Goal: Find specific page/section

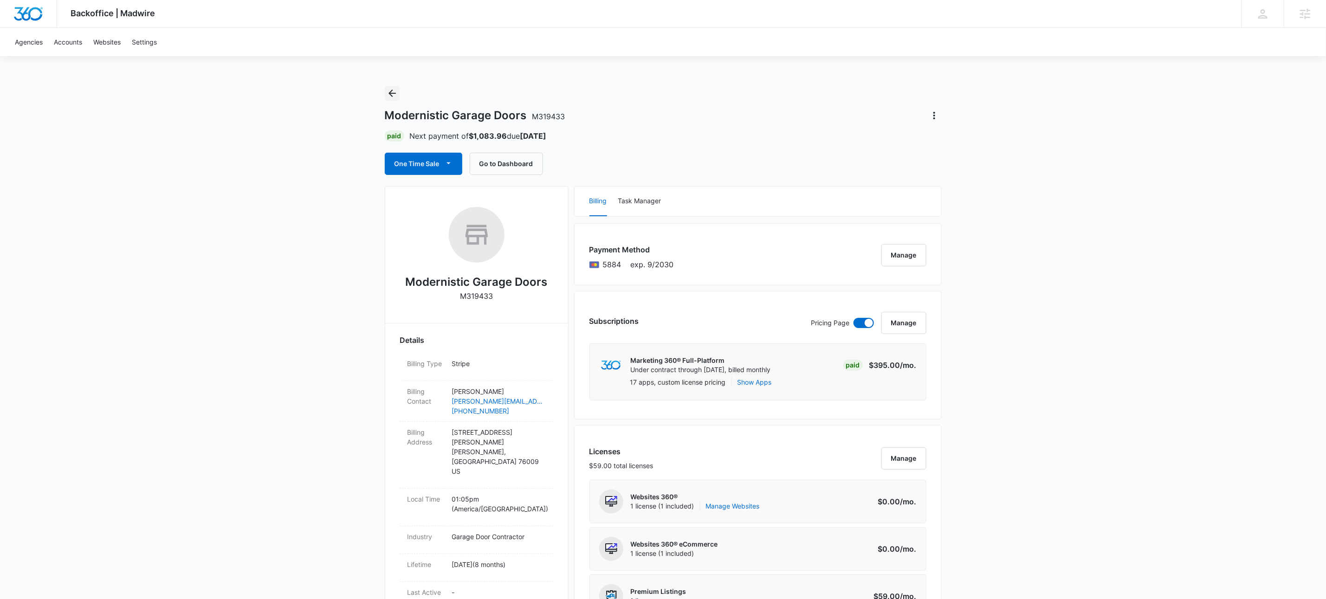
click at [391, 98] on icon "Back" at bounding box center [392, 93] width 11 height 11
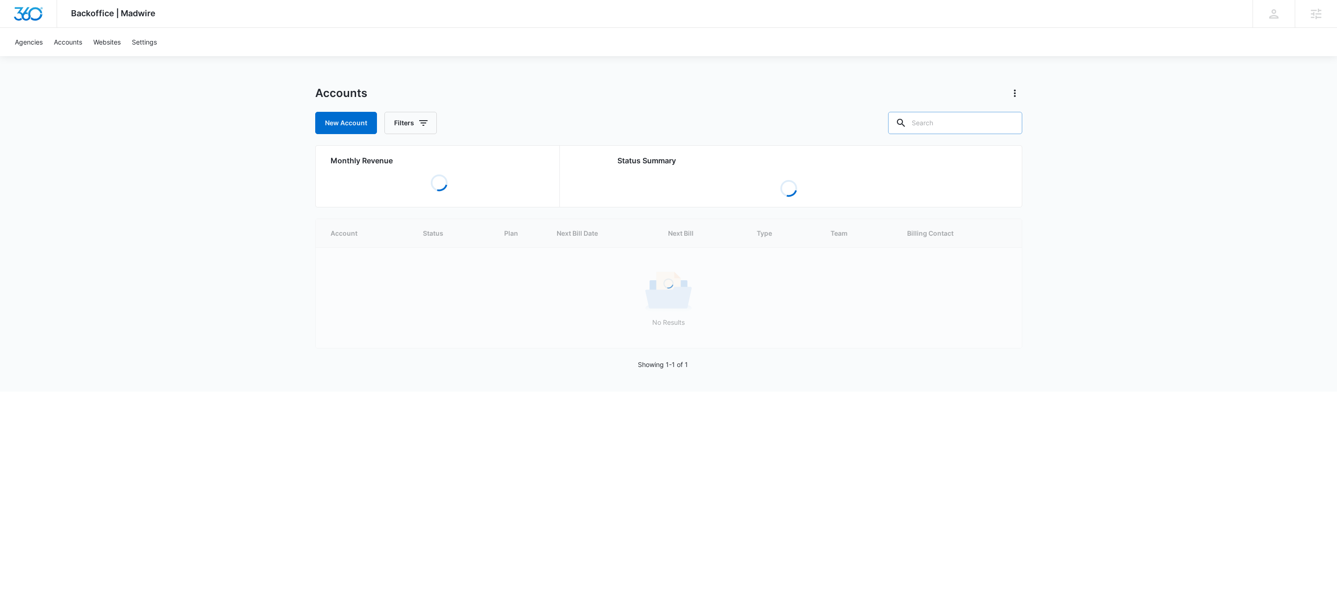
click at [956, 123] on input "text" at bounding box center [955, 123] width 134 height 22
paste input "M184773"
type input "M184773"
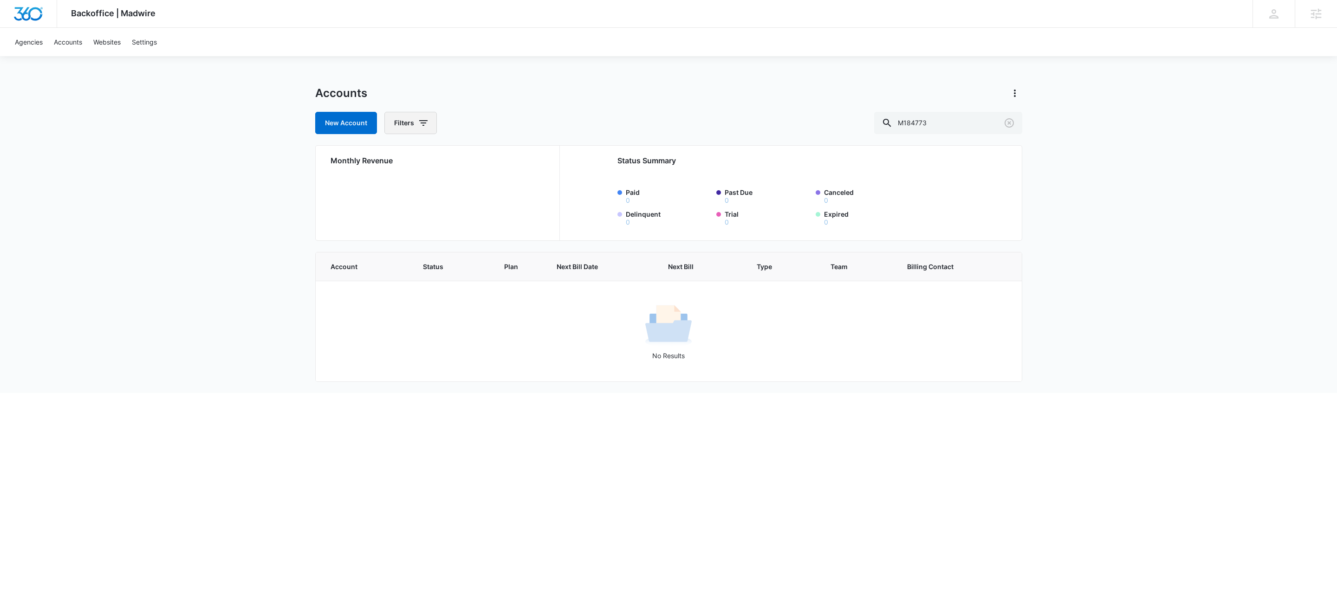
click at [423, 125] on icon "button" at bounding box center [423, 123] width 8 height 6
click at [493, 158] on icon "Show Agency filters" at bounding box center [495, 156] width 11 height 11
click at [437, 187] on label "Search All Agencies" at bounding box center [449, 188] width 107 height 10
click at [396, 188] on input "Search All Agencies" at bounding box center [396, 188] width 0 height 0
checkbox input "true"
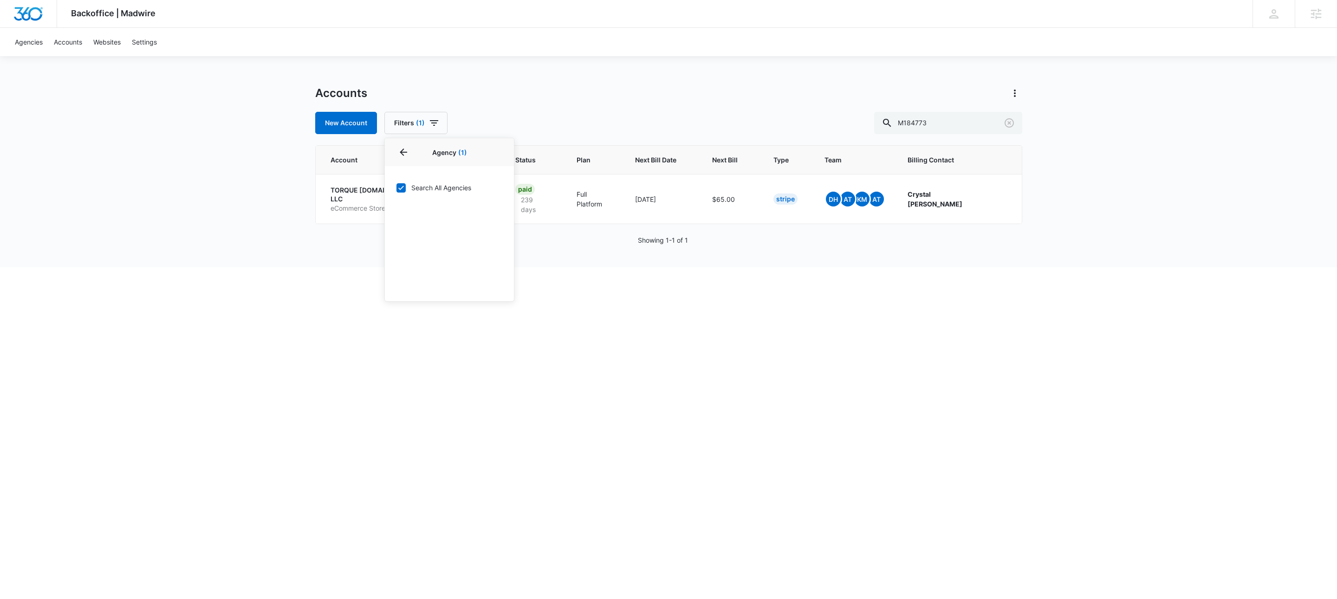
click at [633, 108] on div "Accounts New Account Filters (1) Agency 1 Agency (1) Search All Agencies Billin…" at bounding box center [668, 110] width 707 height 48
click at [383, 204] on p "eCommerce Store" at bounding box center [378, 208] width 95 height 9
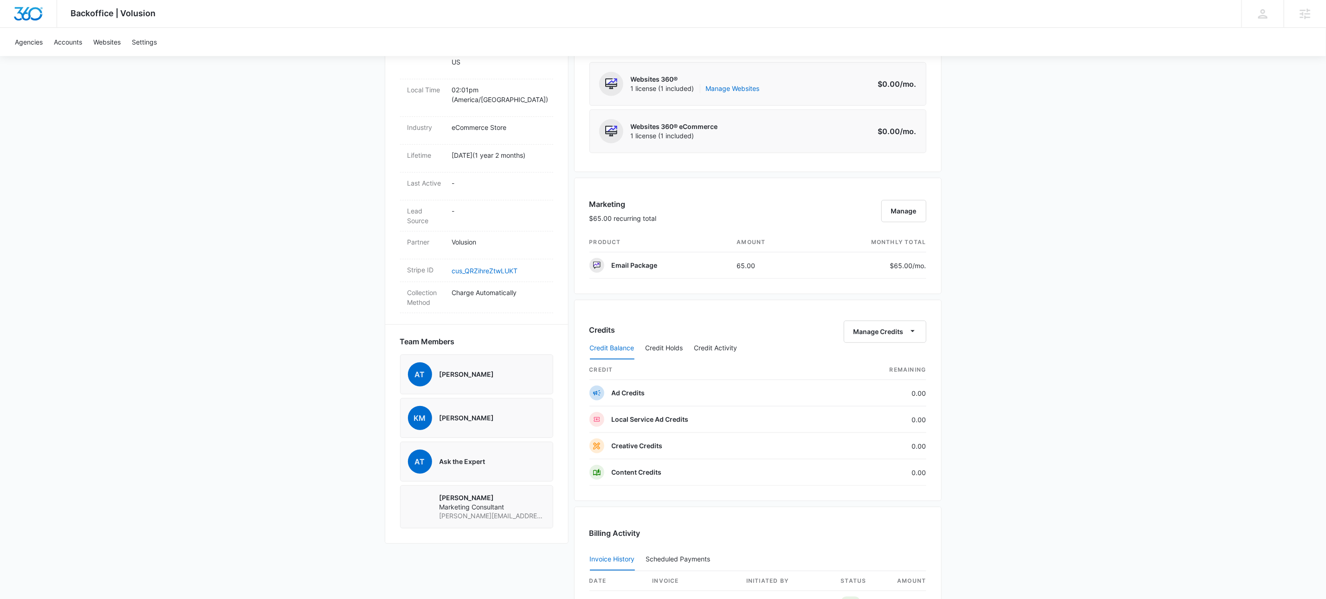
scroll to position [690, 0]
